Goal: Find specific page/section: Find specific page/section

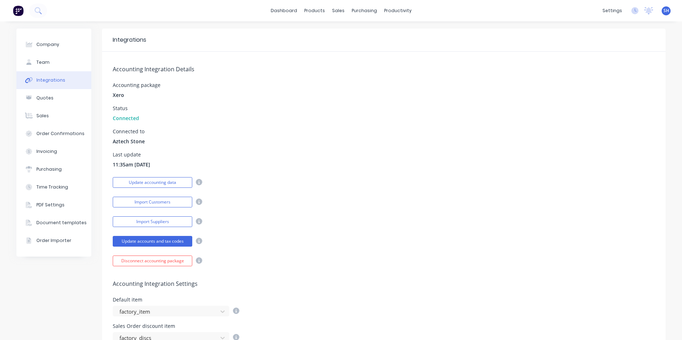
scroll to position [36, 0]
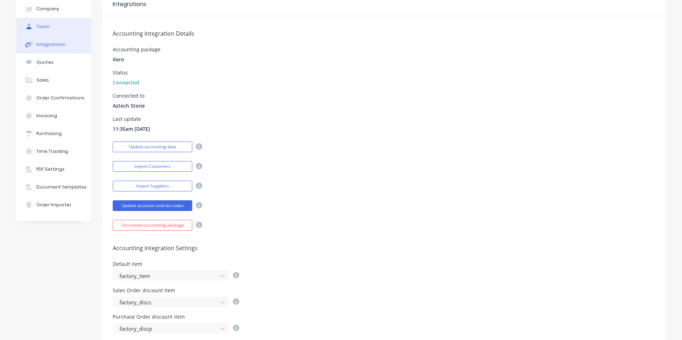
click at [36, 25] on div "Team" at bounding box center [42, 27] width 13 height 6
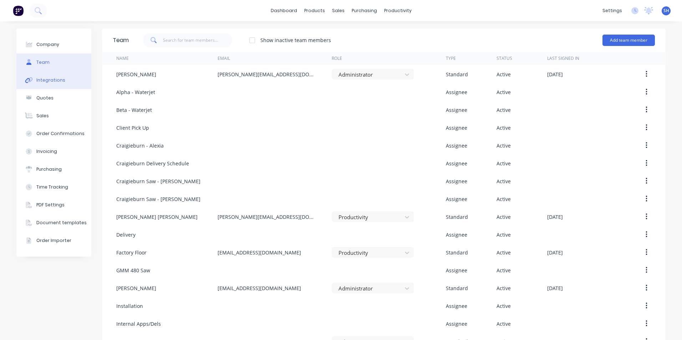
click at [50, 80] on div "Integrations" at bounding box center [50, 80] width 29 height 6
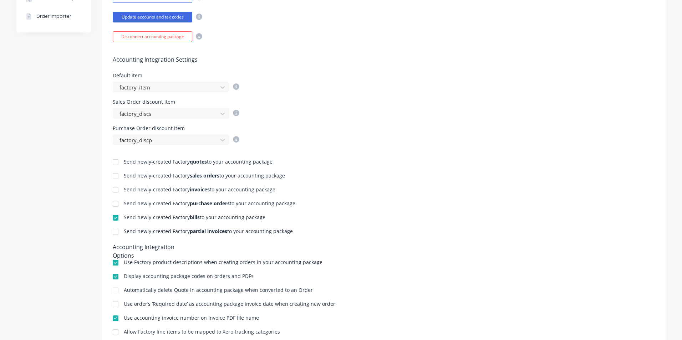
scroll to position [250, 0]
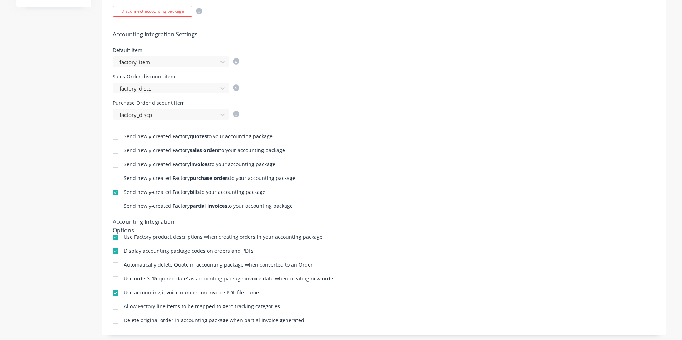
click at [113, 164] on div at bounding box center [115, 165] width 14 height 14
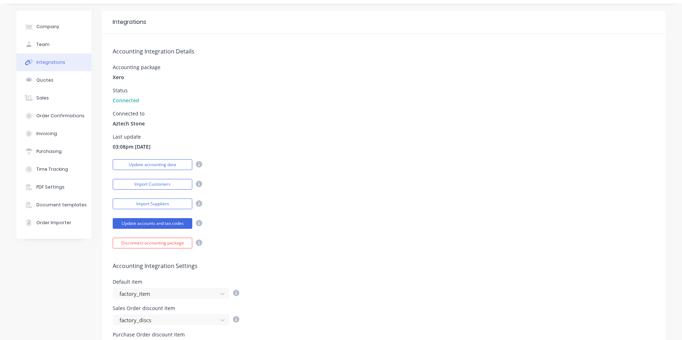
scroll to position [0, 0]
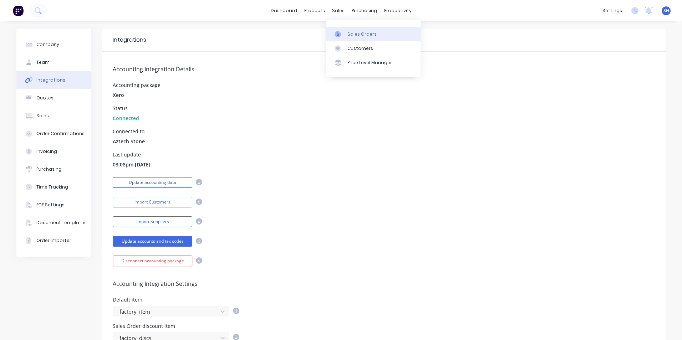
click at [348, 34] on div "Sales Orders" at bounding box center [361, 34] width 29 height 6
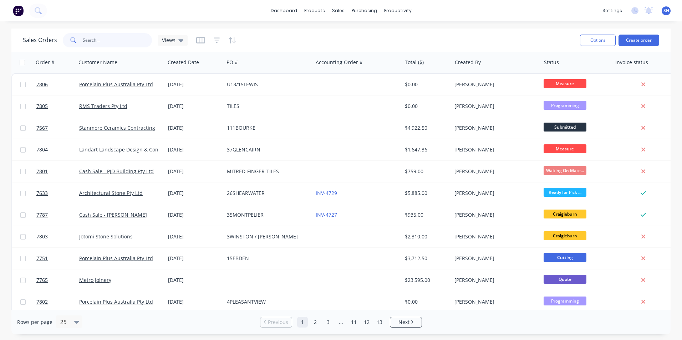
click at [97, 43] on input "text" at bounding box center [118, 40] width 70 height 14
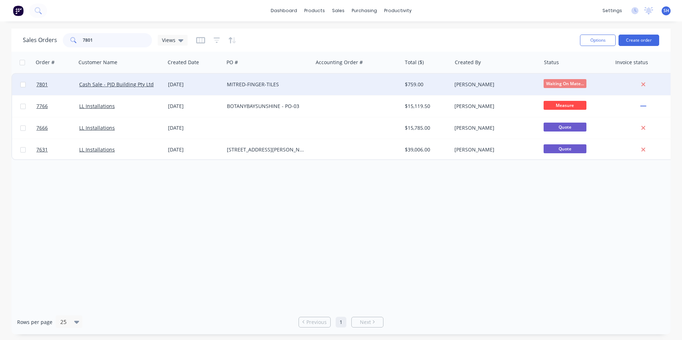
type input "7801"
click at [227, 86] on div "MITRED-FINGER-TILES" at bounding box center [266, 84] width 79 height 7
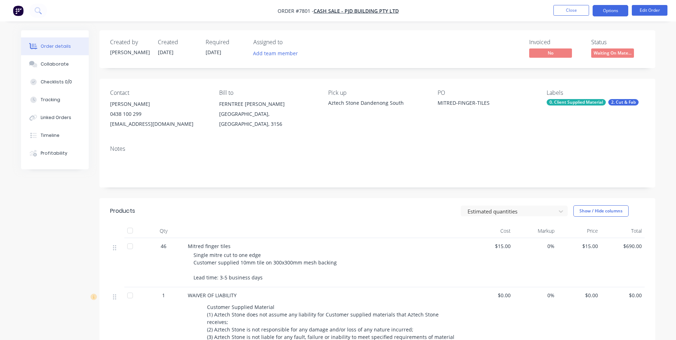
click at [613, 13] on button "Options" at bounding box center [611, 10] width 36 height 11
click at [568, 14] on button "Close" at bounding box center [572, 10] width 36 height 11
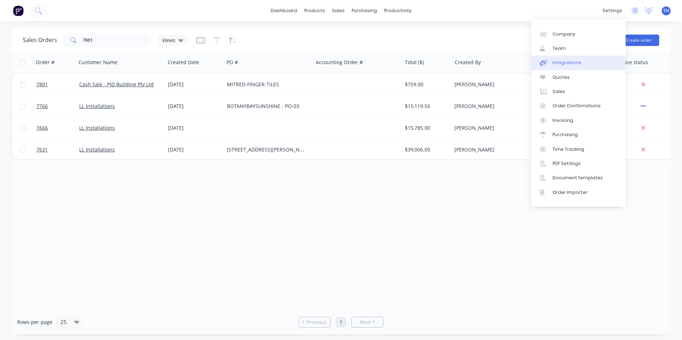
click at [583, 63] on link "Integrations" at bounding box center [578, 63] width 94 height 14
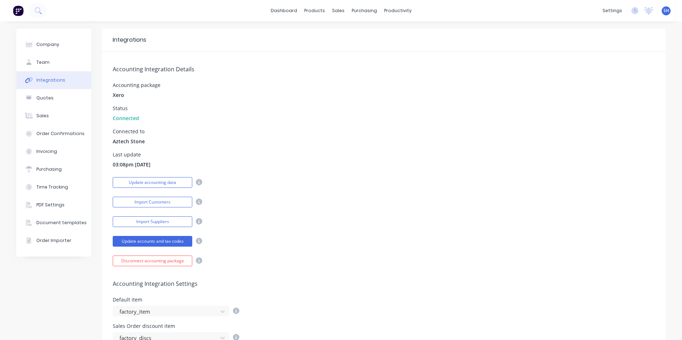
scroll to position [143, 0]
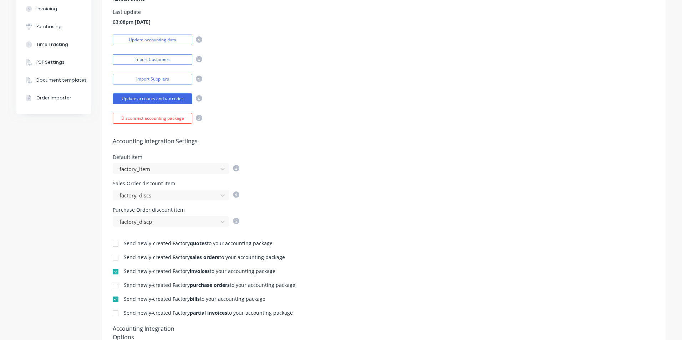
click at [110, 273] on div at bounding box center [115, 271] width 14 height 14
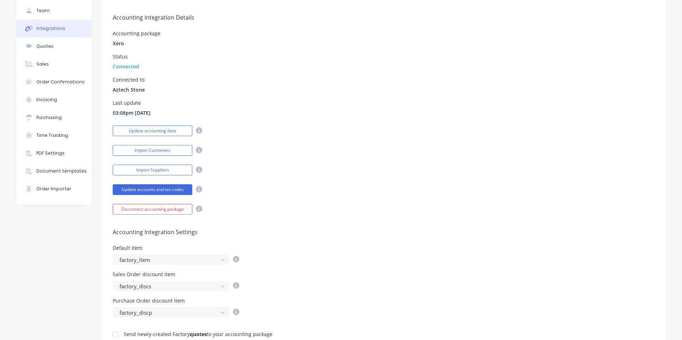
scroll to position [0, 0]
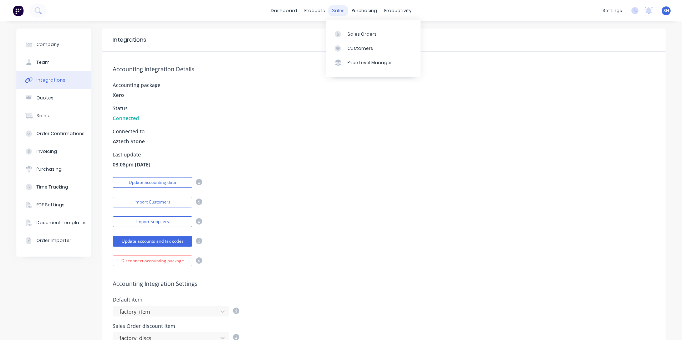
click at [335, 13] on div "sales" at bounding box center [338, 10] width 20 height 11
click at [289, 10] on link "dashboard" at bounding box center [284, 10] width 34 height 11
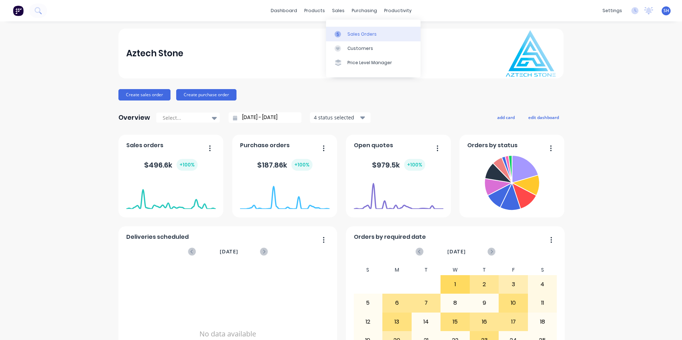
click at [354, 35] on div "Sales Orders" at bounding box center [361, 34] width 29 height 6
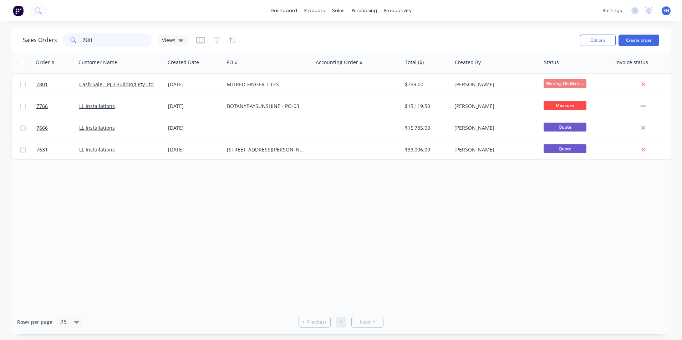
drag, startPoint x: 102, startPoint y: 45, endPoint x: 71, endPoint y: 45, distance: 31.0
click at [71, 45] on div "7801" at bounding box center [107, 40] width 89 height 14
